Goal: Task Accomplishment & Management: Use online tool/utility

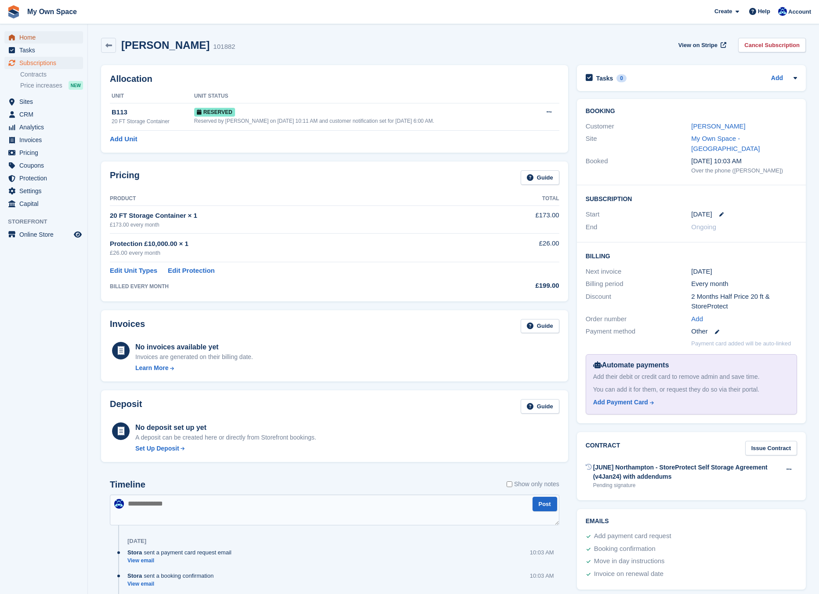
click at [25, 33] on span "Home" at bounding box center [45, 37] width 53 height 12
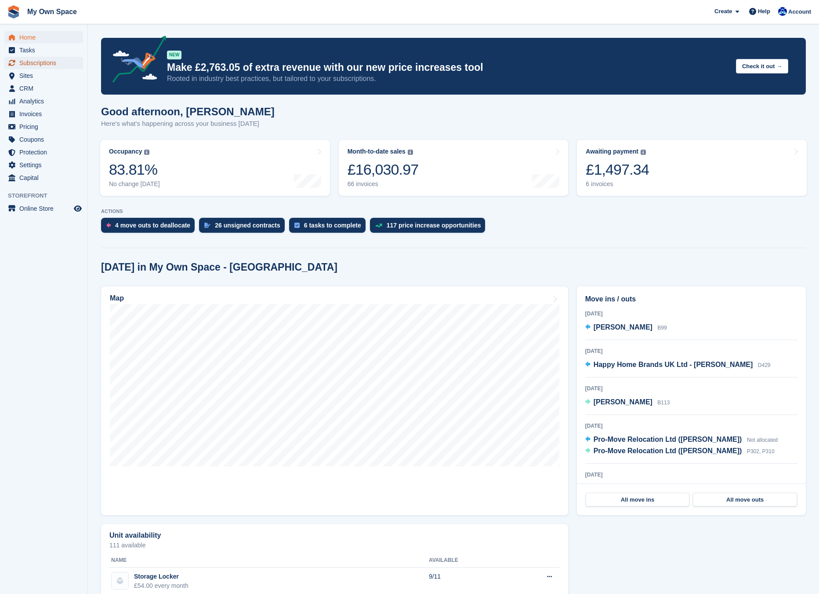
click at [42, 63] on span "Subscriptions" at bounding box center [45, 63] width 53 height 12
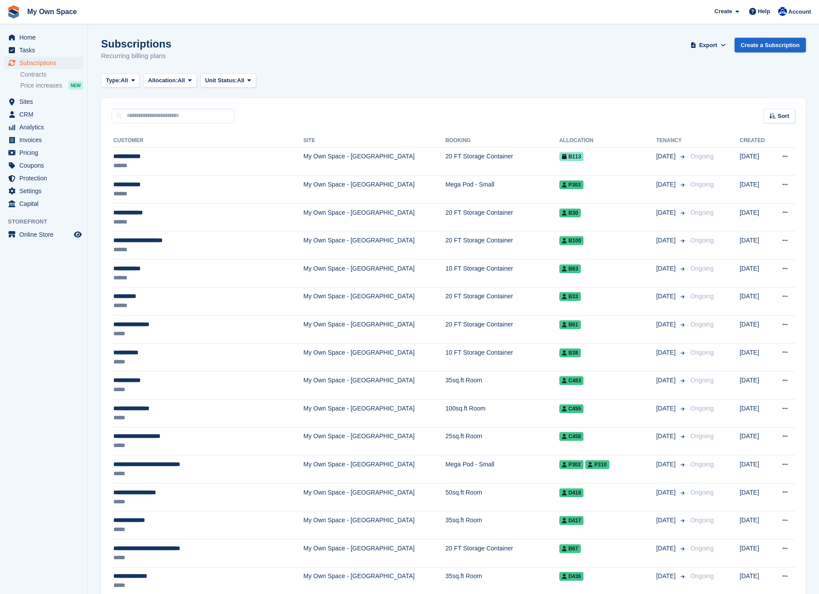
click at [776, 44] on link "Create a Subscription" at bounding box center [770, 45] width 71 height 15
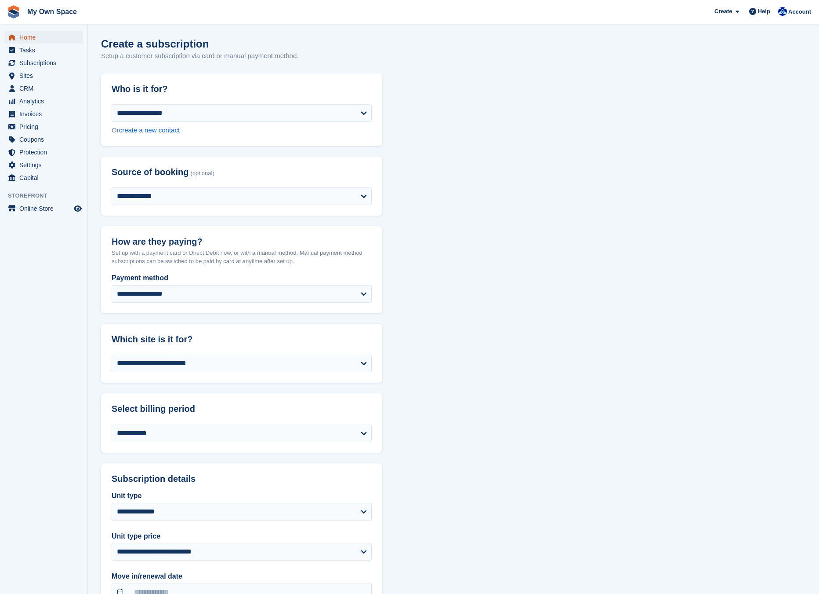
click at [35, 41] on span "Home" at bounding box center [45, 37] width 53 height 12
